Goal: Navigation & Orientation: Understand site structure

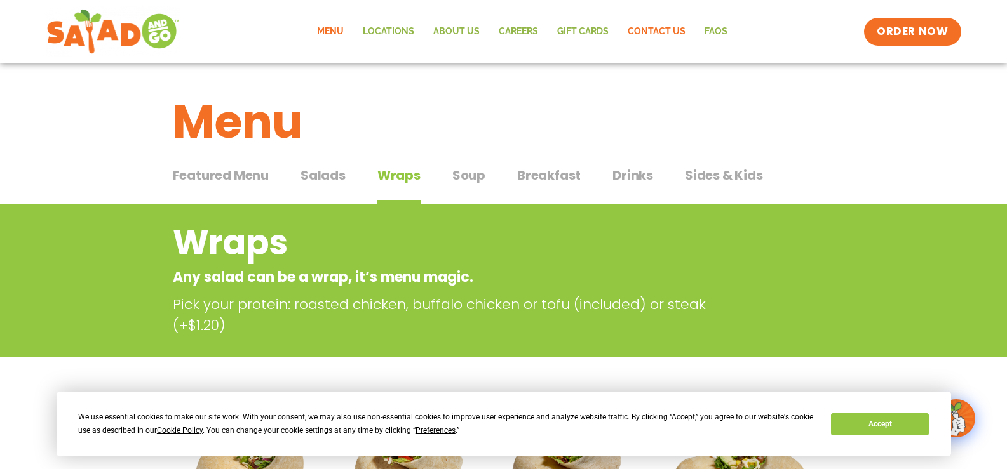
click at [671, 34] on link "Contact Us" at bounding box center [656, 31] width 77 height 29
click at [526, 30] on link "Careers" at bounding box center [518, 31] width 58 height 29
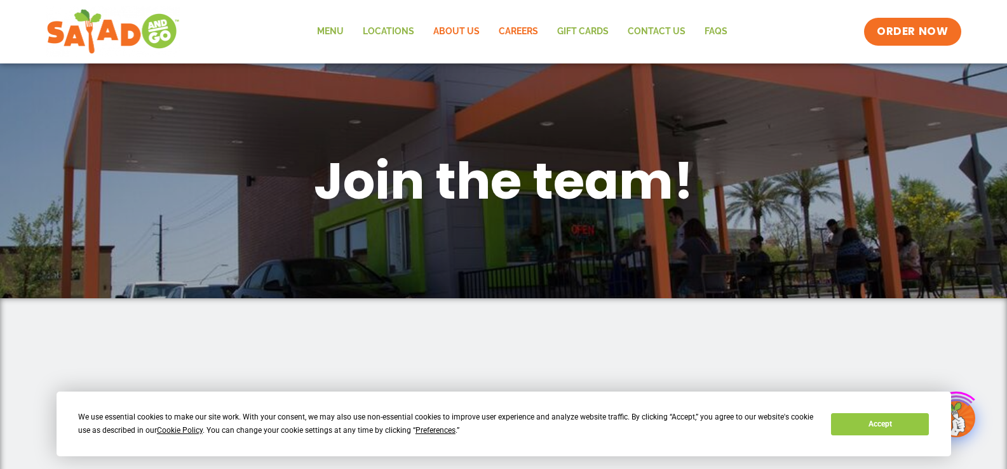
click at [476, 27] on link "About Us" at bounding box center [456, 31] width 65 height 29
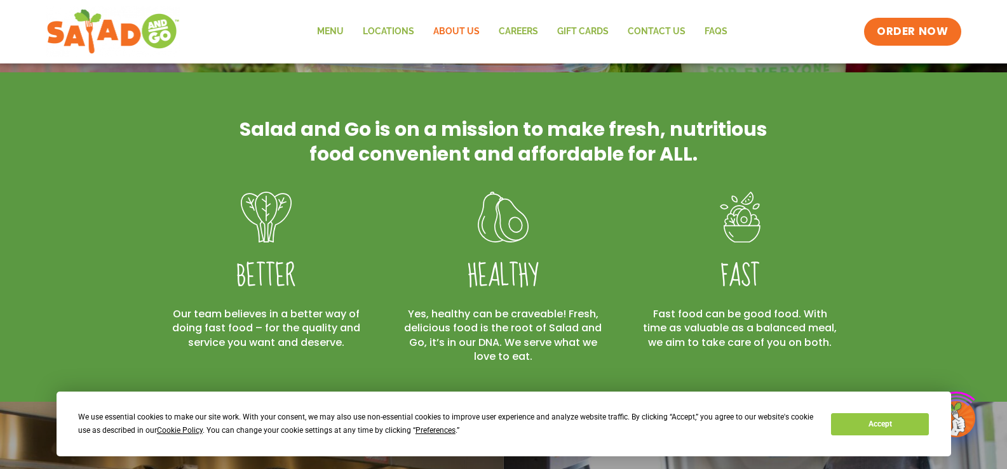
scroll to position [318, 0]
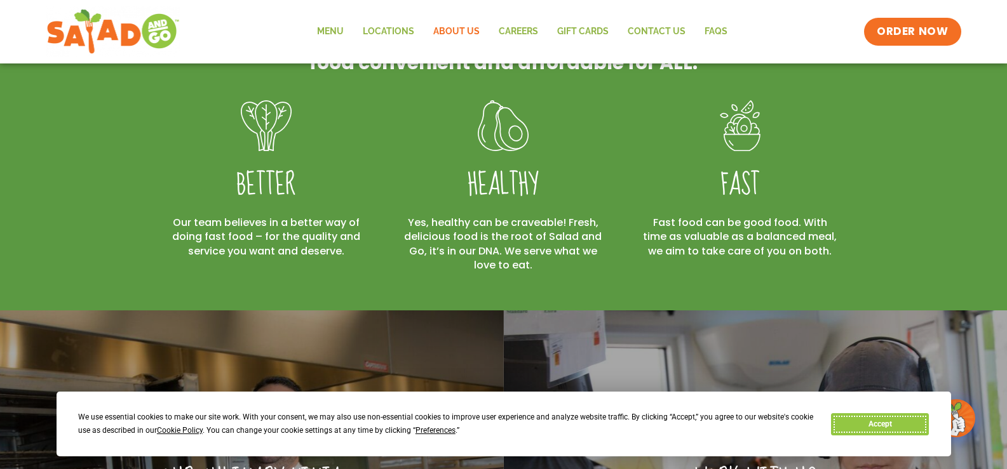
click at [888, 421] on button "Accept" at bounding box center [880, 425] width 98 height 22
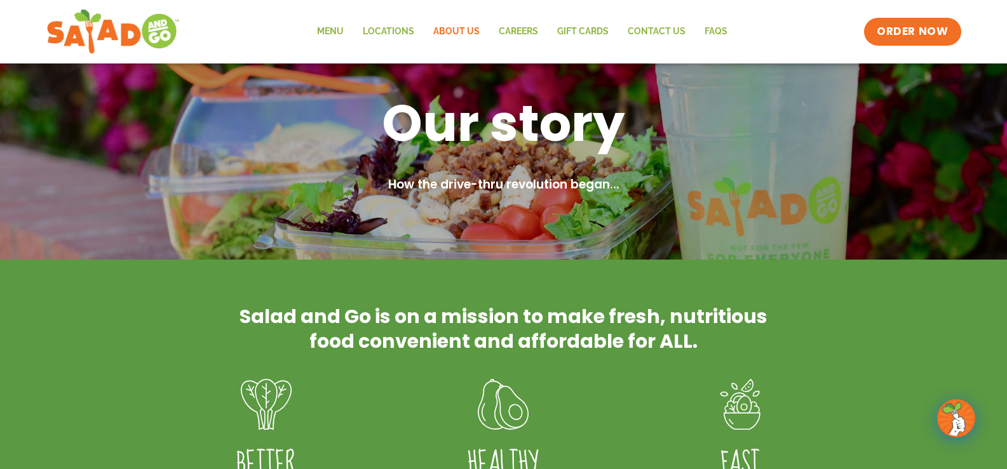
scroll to position [0, 0]
